Goal: Task Accomplishment & Management: Complete application form

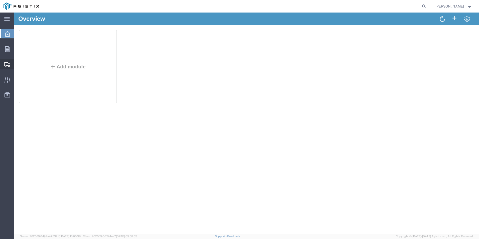
click at [0, 0] on span "Create Shipment" at bounding box center [0, 0] width 0 height 0
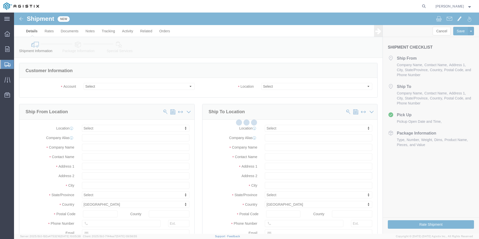
select select
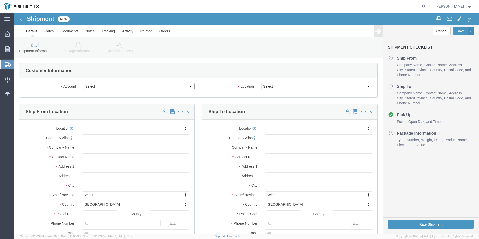
click select "Select Mobile Mounting Solutions Inc PG&E"
select select "9596"
click select "Select Mobile Mounting Solutions Inc PG&E"
select select "PURCHORD"
select select
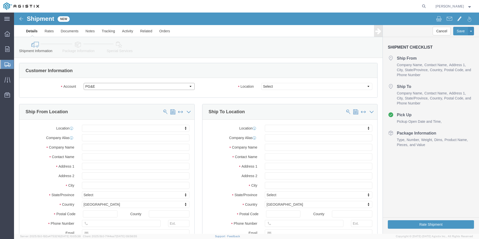
select select
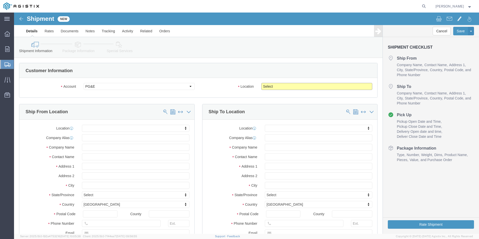
click select "Select All Others [GEOGRAPHIC_DATA] [GEOGRAPHIC_DATA] [GEOGRAPHIC_DATA] [GEOGRA…"
select select "23082"
click select "Select All Others [GEOGRAPHIC_DATA] [GEOGRAPHIC_DATA] [GEOGRAPHIC_DATA] [GEOGRA…"
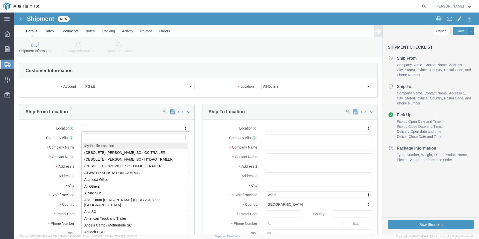
select select "MYPROFILE"
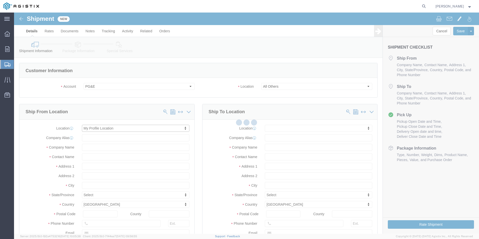
type input "[STREET_ADDRESS][PERSON_NAME]"
type input "90670"
type input "[PHONE_NUMBER]"
type input "1068"
type input "[EMAIL_ADDRESS][DOMAIN_NAME]"
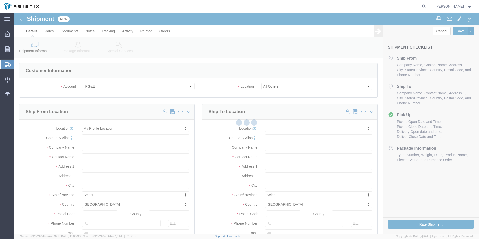
checkbox input "true"
type input "Mobile Mounting Solutions Inc"
type input "[PERSON_NAME]"
type input "[GEOGRAPHIC_DATA]"
select select "CA"
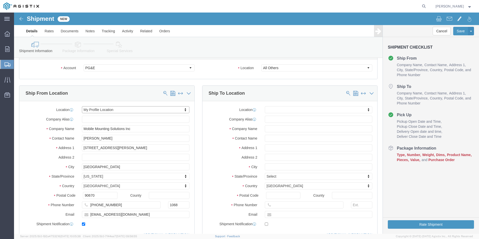
scroll to position [50, 0]
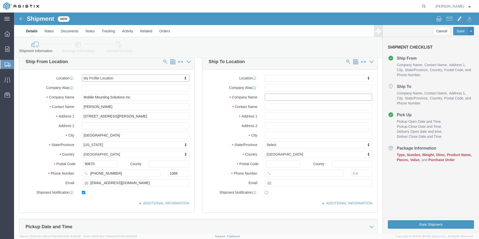
click input "text"
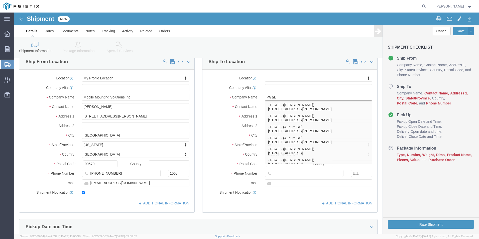
type input "PG&E"
click label "Company Name"
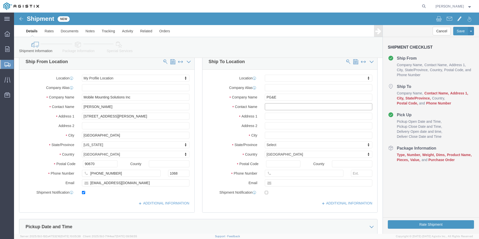
click input "text"
type input "[PERSON_NAME]"
click input "text"
type input "1430 S CHEROKEE LN"
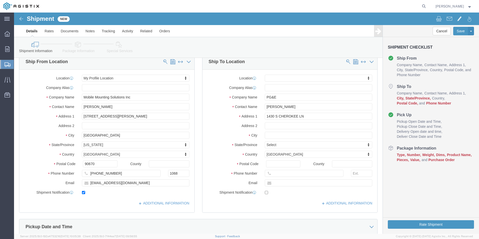
select select
click div "Location My Profile Location (OBSOLETE) [PERSON_NAME] SC - GC TRAILER (OBSOLETE…"
click input "text"
type input "LODI"
select select
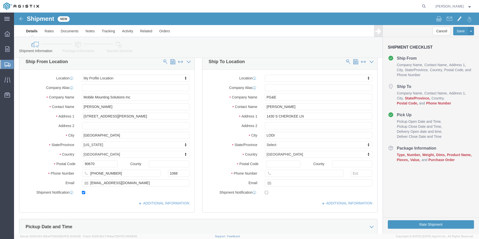
click label "City"
type input "CA"
select select
select select "CA"
click input "Postal Code"
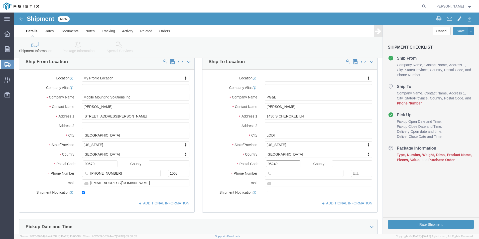
type input "95240"
select select
click input "text"
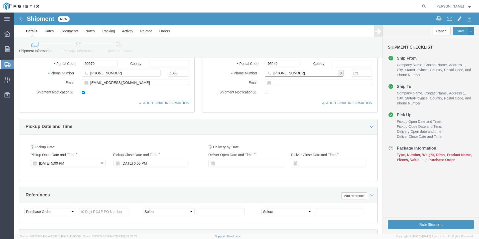
type input "[PHONE_NUMBER]"
click div "[DATE] 5:00 PM"
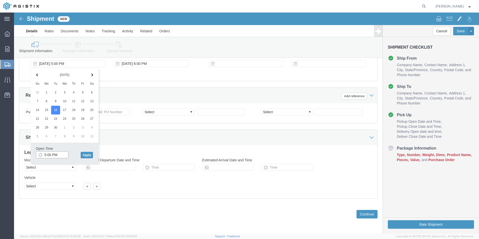
click input "5:00 PM"
click input "10:00 PM"
type input "10:00 AM"
click button "Apply"
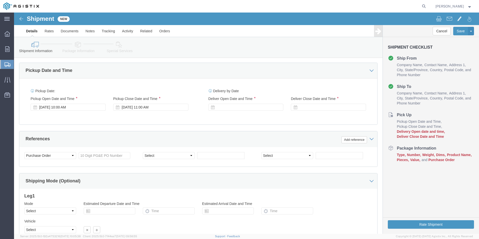
scroll to position [200, 0]
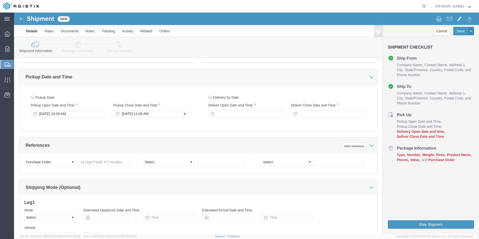
click div "[DATE] 11:00 AM"
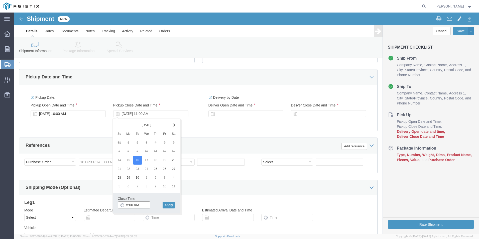
click input "5:00 AM"
type input "5:00 AM"
click button "Apply"
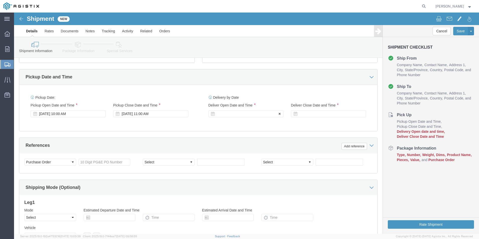
click div
click input "12:00 PM"
click input "10:00 PM"
type input "10:00 AM"
click button "Apply"
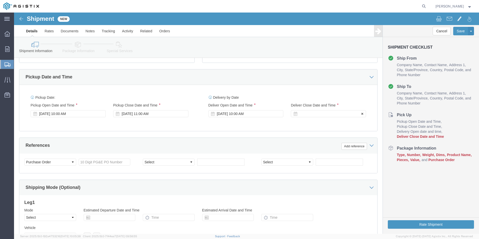
click div
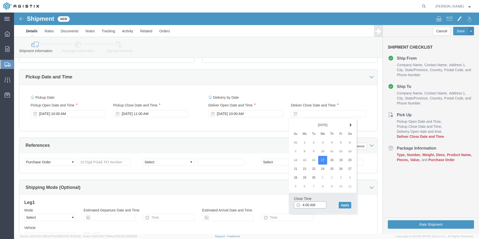
click input "4:00 AM"
type input "4:00 PM"
click button "Apply"
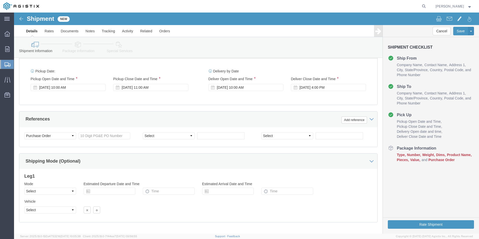
scroll to position [250, 0]
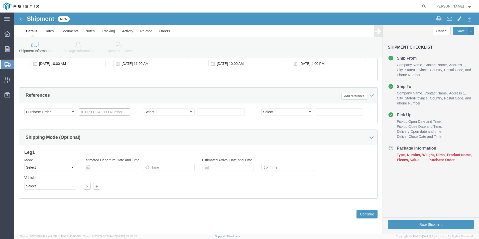
click input "text"
click button "Continue"
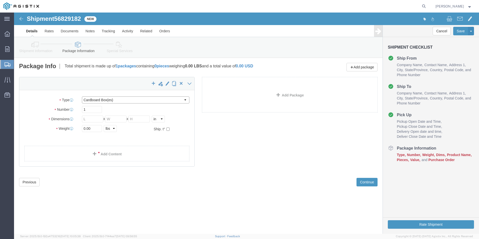
click select "Select Bulk Bundle(s) Cardboard Box(es) Carton(s) Crate(s) Drum(s) (Fiberboard)…"
select select "PSNS"
click select "Select Bulk Bundle(s) Cardboard Box(es) Carton(s) Crate(s) Drum(s) (Fiberboard)…"
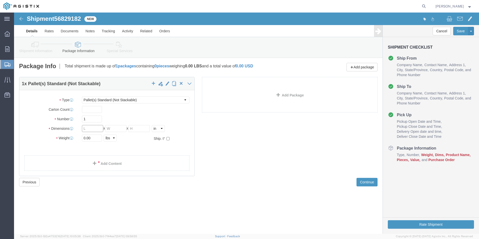
click input "text"
type input "42"
type input "47"
click input "0.00"
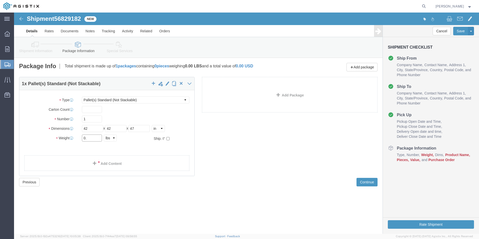
type input "0"
type input "240"
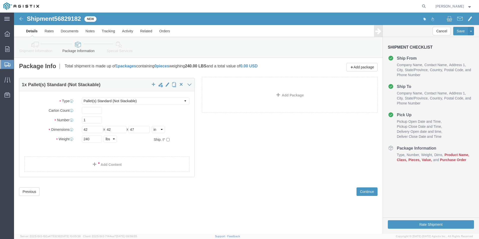
click div "1 x Pallet(s) Standard (Not Stackable) Package Type Select Bulk Bundle(s) Cardb…"
click span
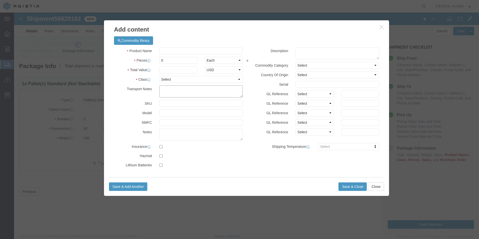
click textarea
type textarea "[PERSON_NAME] VENDOR ID# 1025152"
click input "text"
type input "AND43211A & ACC"
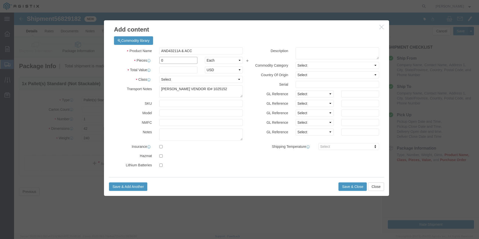
click input "0"
type input "1"
click input "text"
drag, startPoint x: 124, startPoint y: 73, endPoint x: 117, endPoint y: 71, distance: 6.7
click div "Product Name AND43211A & ACC Pieces 1 Select Bag Barrels 100Board Feet Bottle B…"
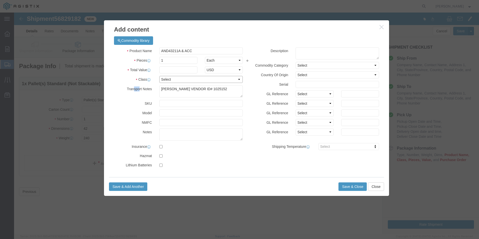
drag, startPoint x: 117, startPoint y: 71, endPoint x: 156, endPoint y: 69, distance: 38.9
click select "Select 50 55 60 65 70 85 92.5 100 125 175 250 300 400"
select select "85"
click select "Select 50 55 60 65 70 85 92.5 100 125 175 250 300 400"
click input "text"
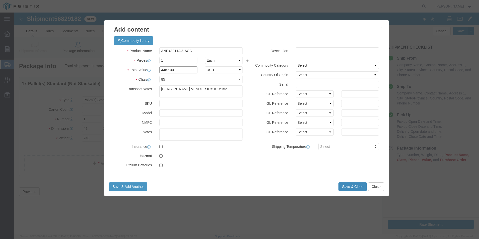
type input "4487.00"
click button "Save & Close"
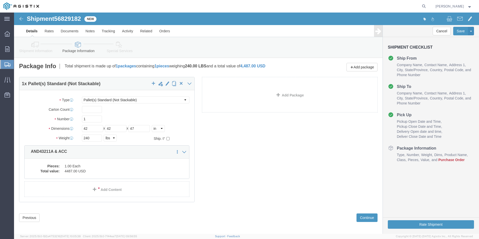
click icon
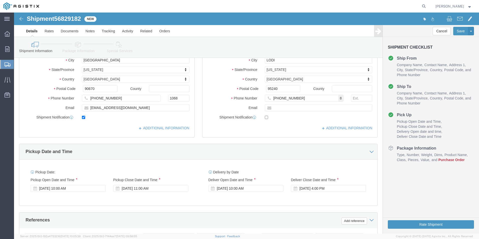
scroll to position [225, 0]
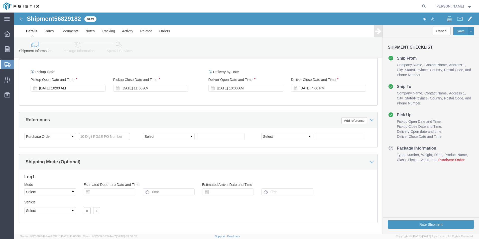
click input "text"
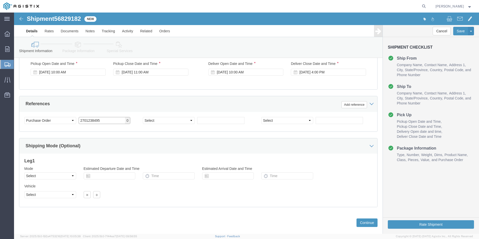
scroll to position [250, 0]
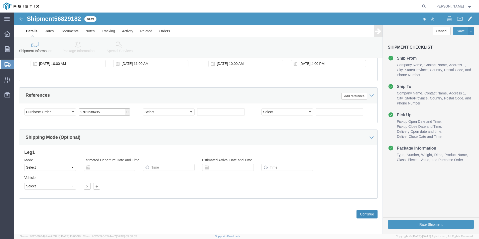
type input "2701238495"
click button "Continue"
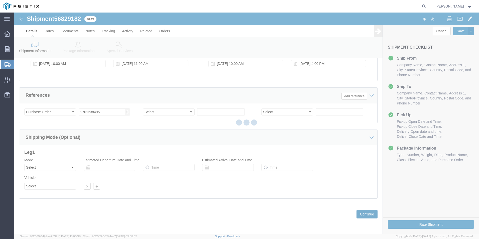
scroll to position [4, 0]
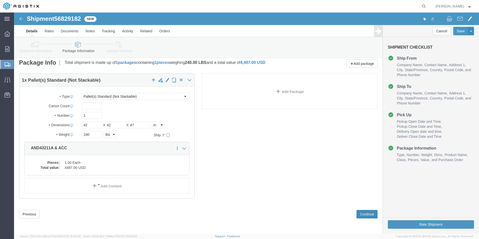
click button "Continue"
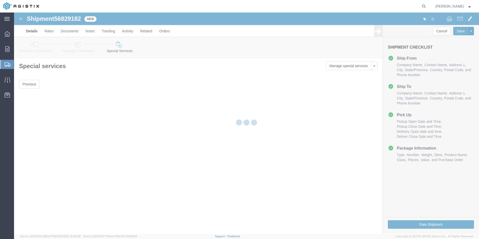
scroll to position [0, 0]
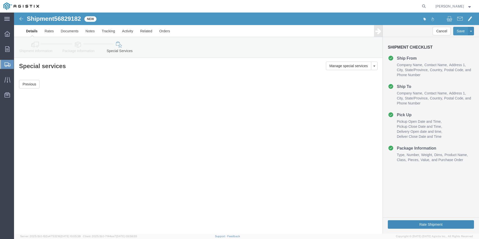
click button "Rate Shipment"
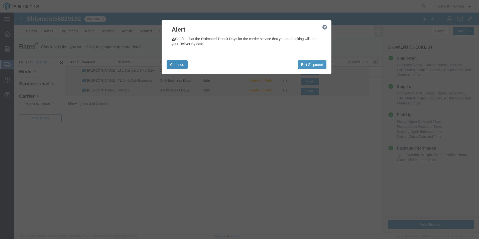
click at [179, 62] on button "Continue" at bounding box center [177, 64] width 21 height 9
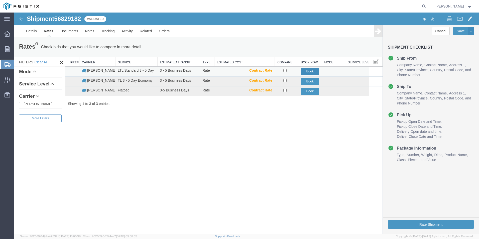
click at [308, 70] on button "Book" at bounding box center [310, 71] width 19 height 7
